Goal: Check status

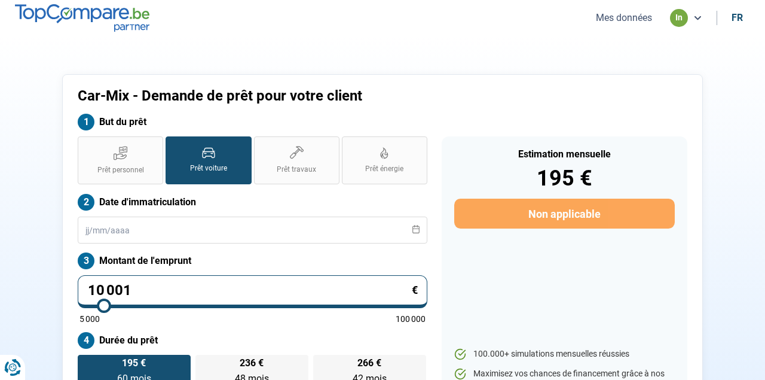
click at [610, 23] on button "Mes données" at bounding box center [624, 17] width 63 height 13
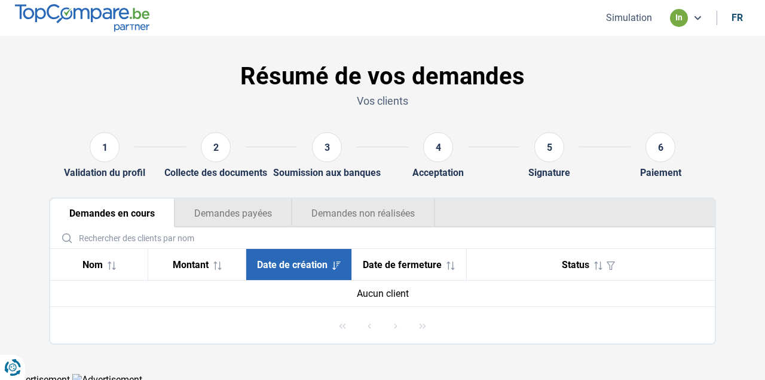
click at [393, 263] on span "Date de fermeture" at bounding box center [402, 264] width 79 height 11
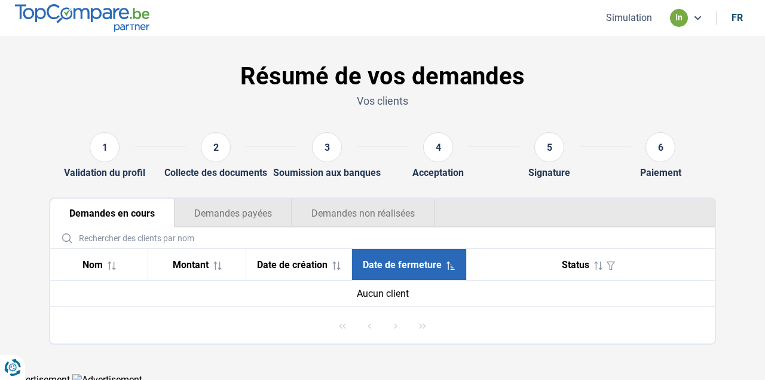
click at [582, 268] on span "Status" at bounding box center [576, 264] width 28 height 11
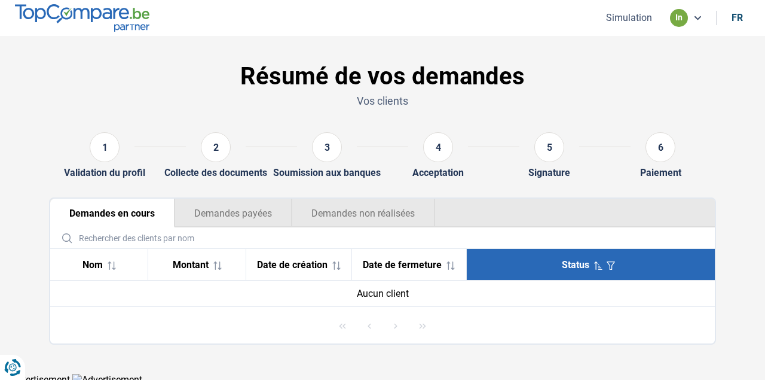
click at [451, 266] on icon at bounding box center [451, 265] width 8 height 8
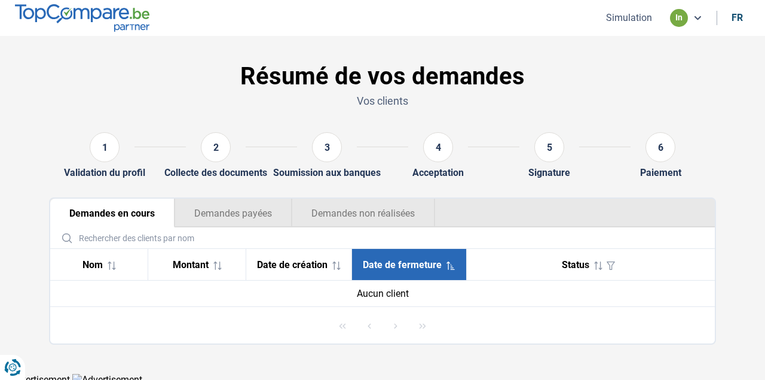
click at [451, 266] on icon at bounding box center [451, 265] width 8 height 8
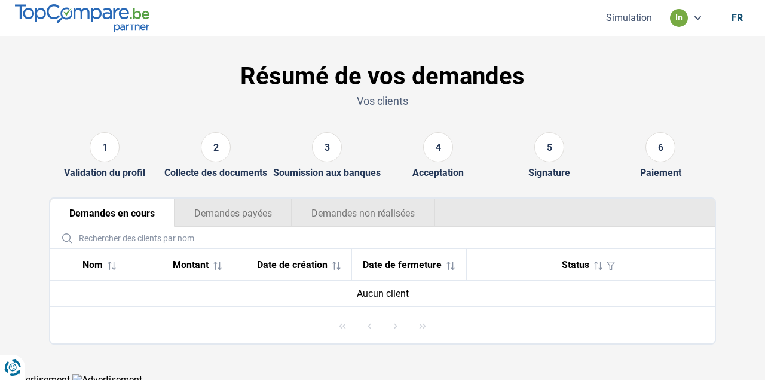
click at [402, 289] on div "Aucun client" at bounding box center [383, 293] width 646 height 11
click at [219, 266] on icon at bounding box center [217, 265] width 8 height 8
click at [236, 212] on button "Demandes payées" at bounding box center [233, 213] width 117 height 29
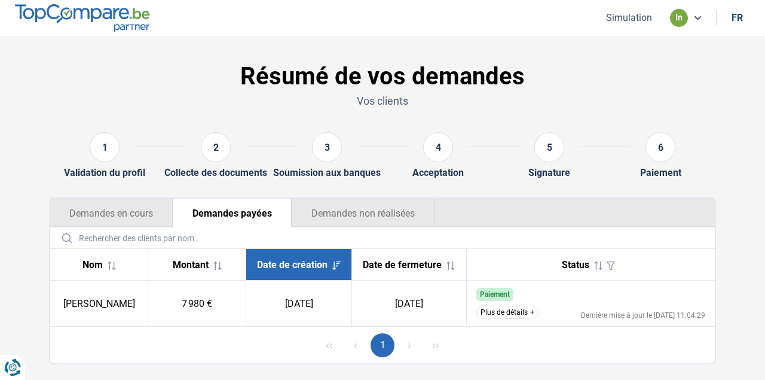
click at [335, 212] on button "Demandes non réalisées" at bounding box center [364, 213] width 144 height 29
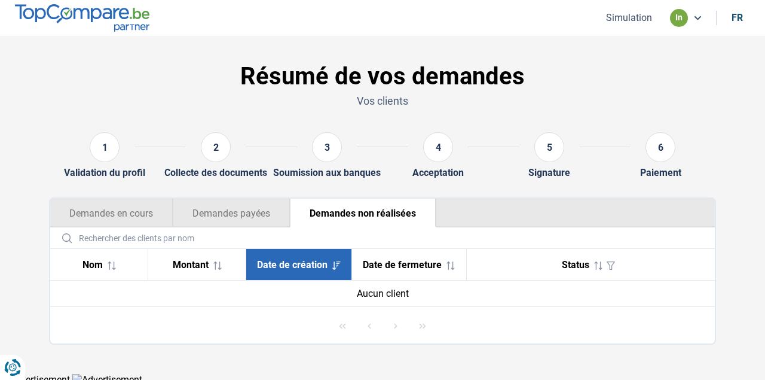
click at [240, 212] on button "Demandes payées" at bounding box center [231, 213] width 117 height 29
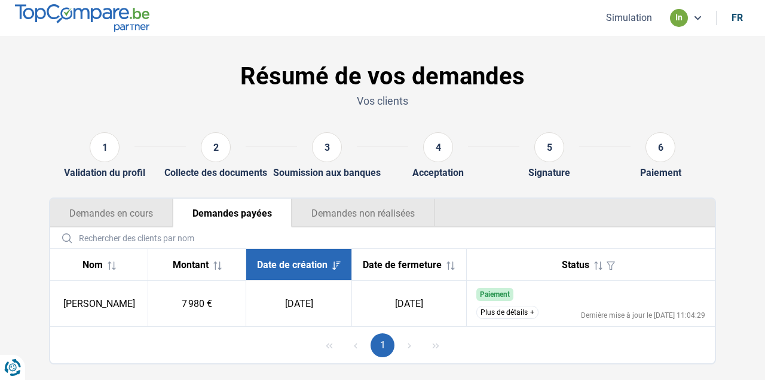
click at [489, 315] on button "Plus de détails" at bounding box center [508, 312] width 62 height 13
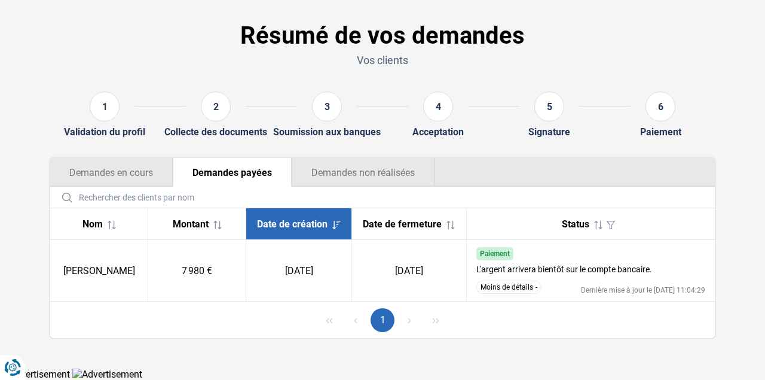
scroll to position [46, 0]
